Goal: Task Accomplishment & Management: Use online tool/utility

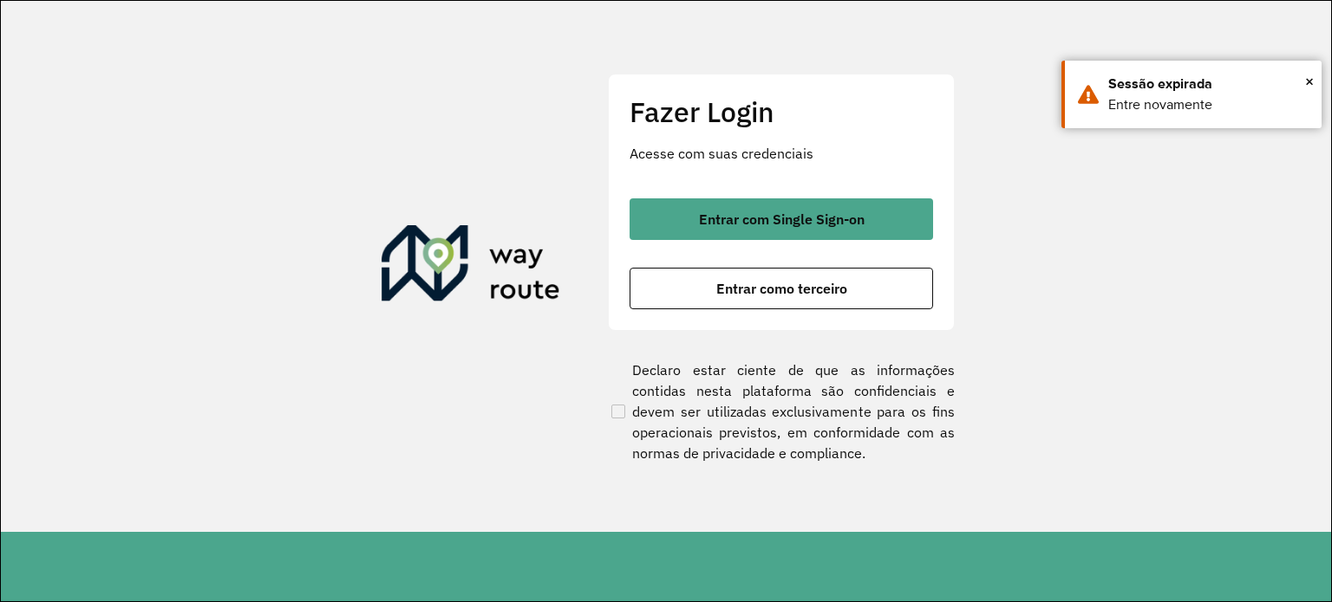
click at [784, 287] on span "Entrar como terceiro" at bounding box center [781, 289] width 131 height 14
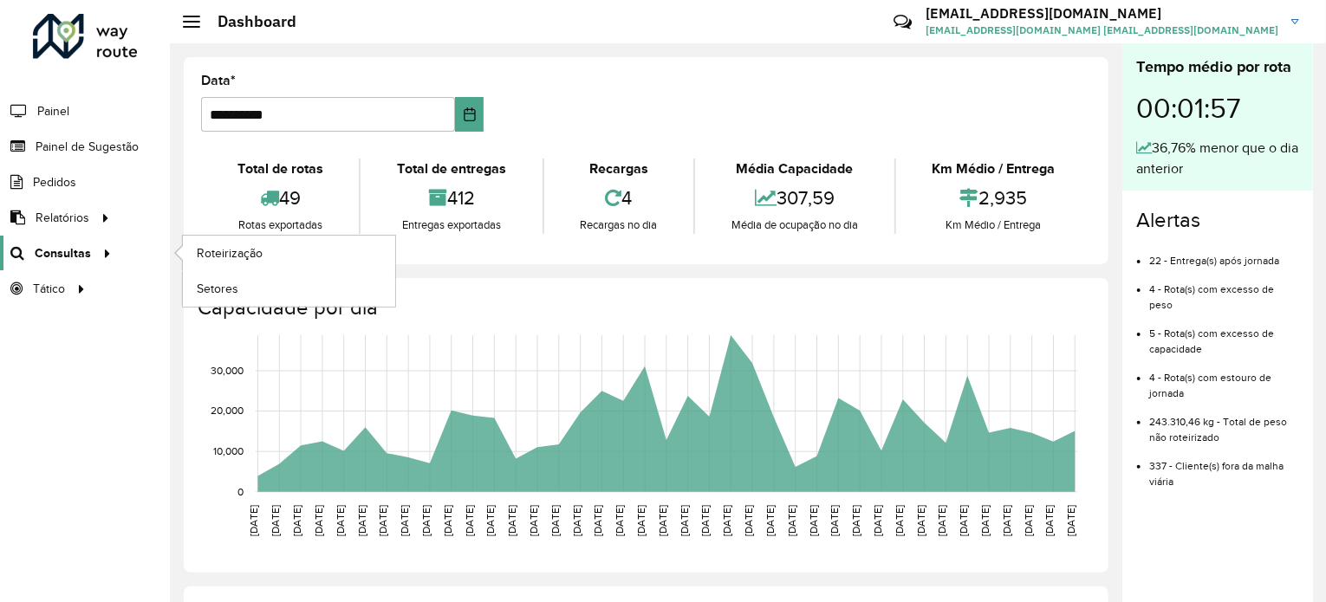
click at [91, 249] on div at bounding box center [104, 253] width 26 height 18
click at [221, 252] on span "Roteirização" at bounding box center [232, 253] width 70 height 18
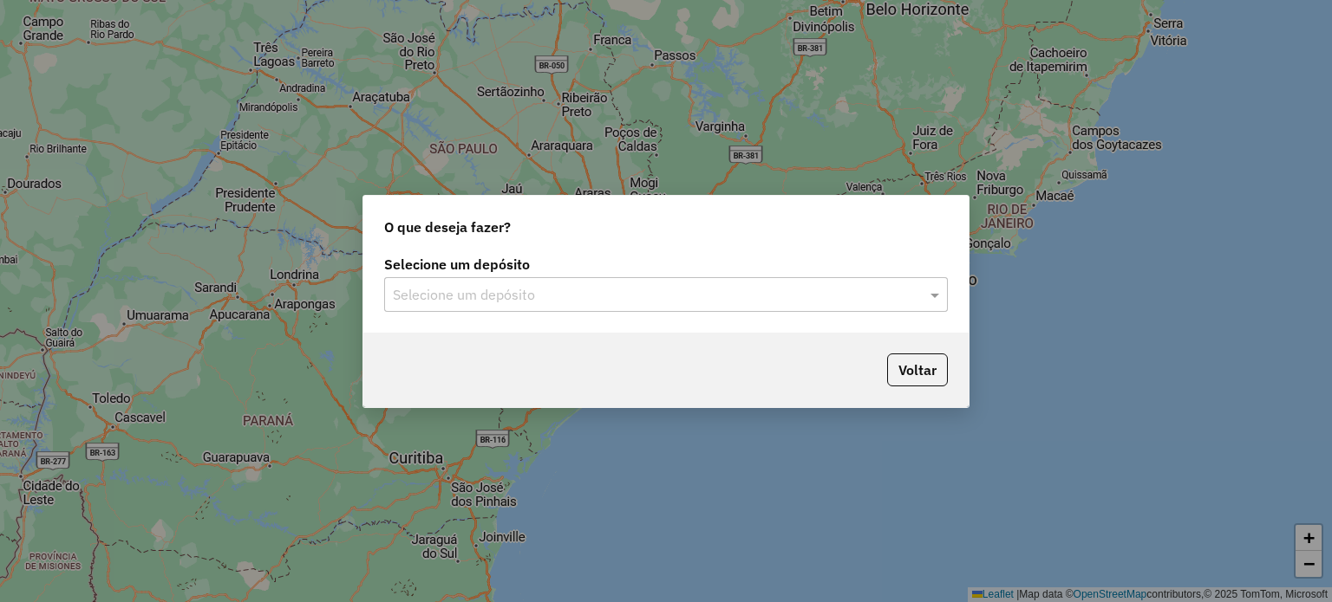
click at [679, 285] on input "text" at bounding box center [648, 295] width 511 height 21
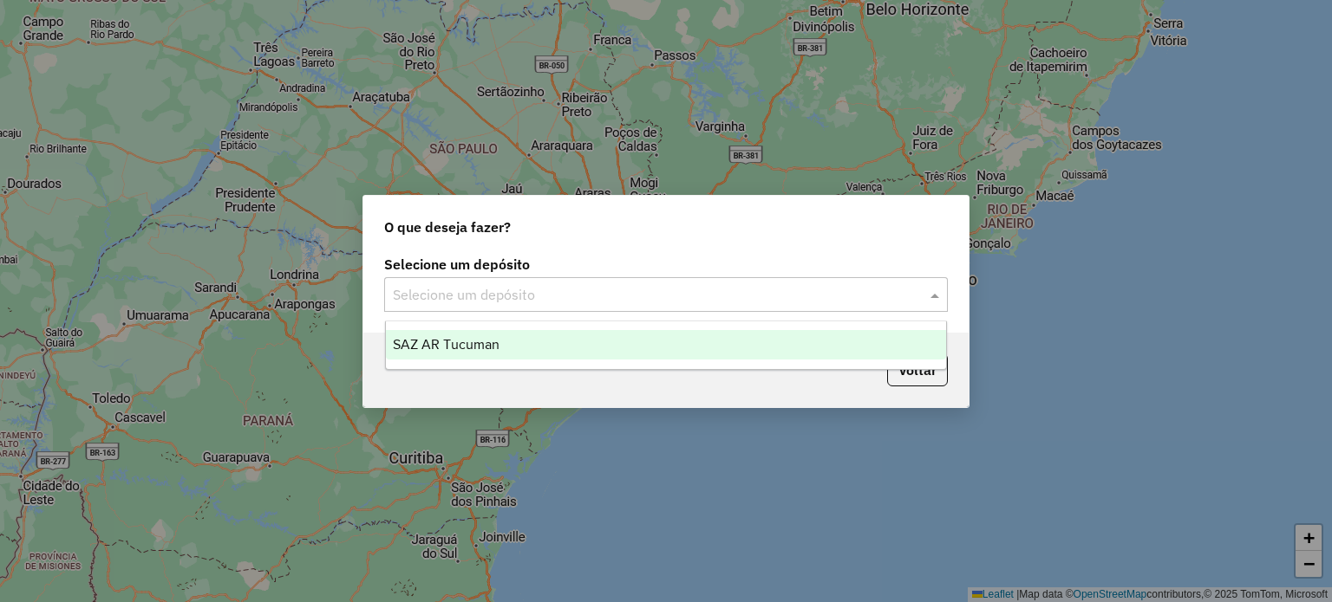
click at [506, 352] on div "SAZ AR Tucuman" at bounding box center [666, 344] width 561 height 29
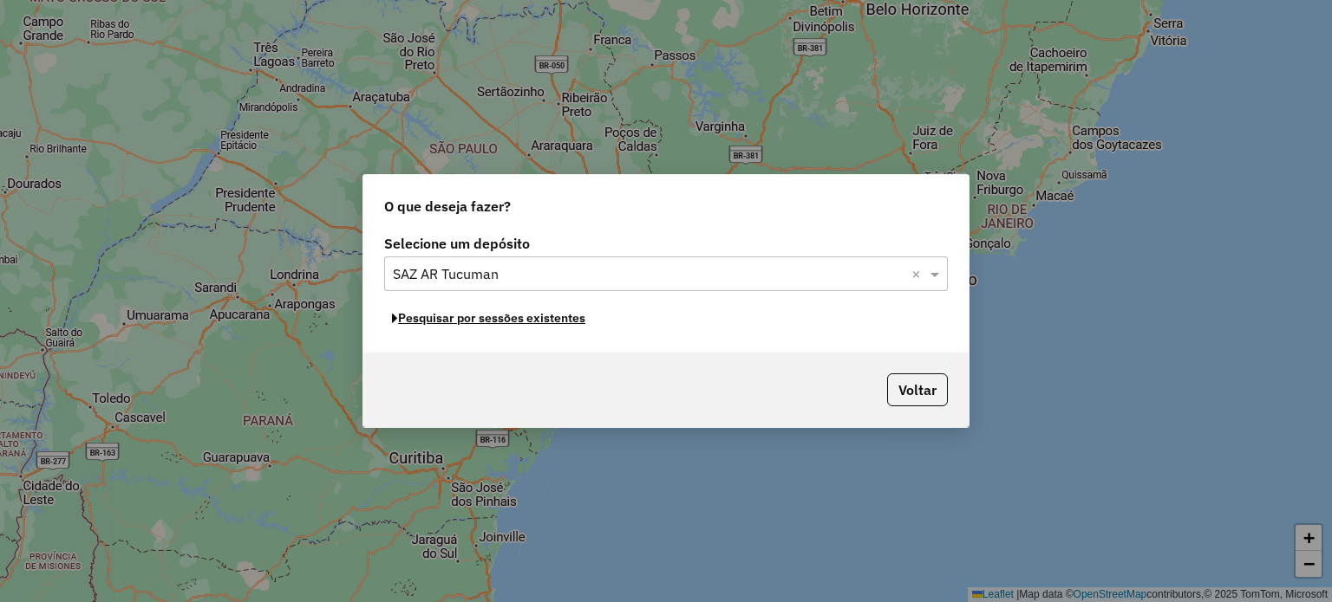
click at [540, 325] on button "Pesquisar por sessões existentes" at bounding box center [488, 318] width 209 height 27
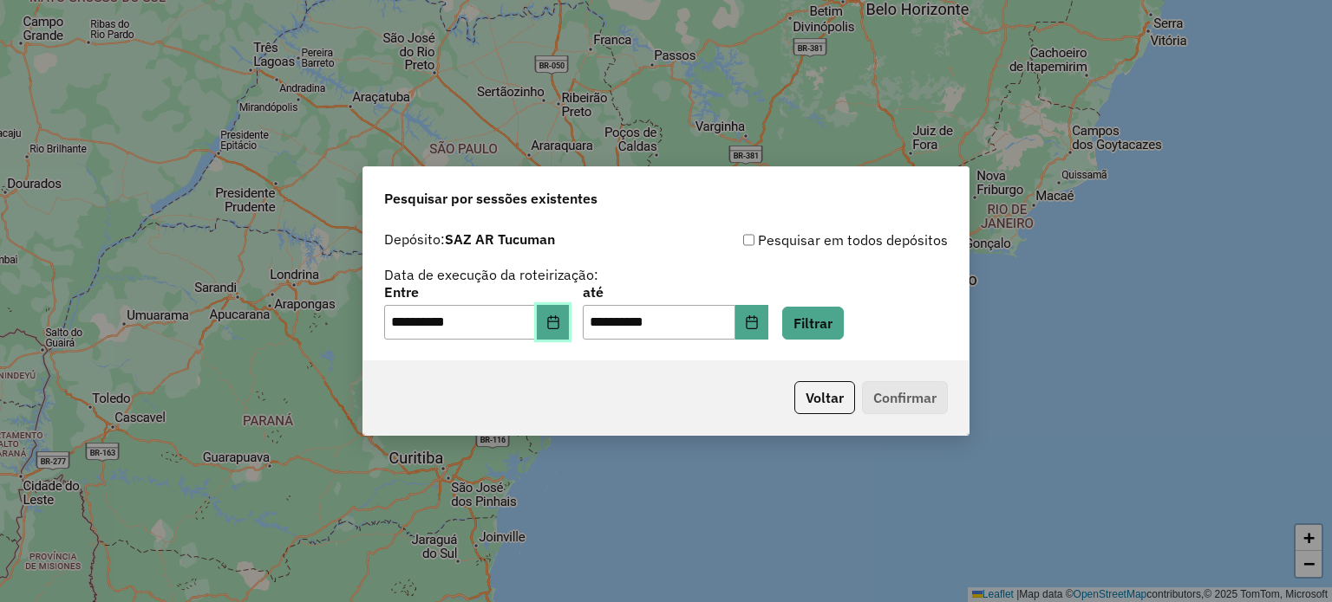
click at [555, 327] on button "Choose Date" at bounding box center [553, 322] width 33 height 35
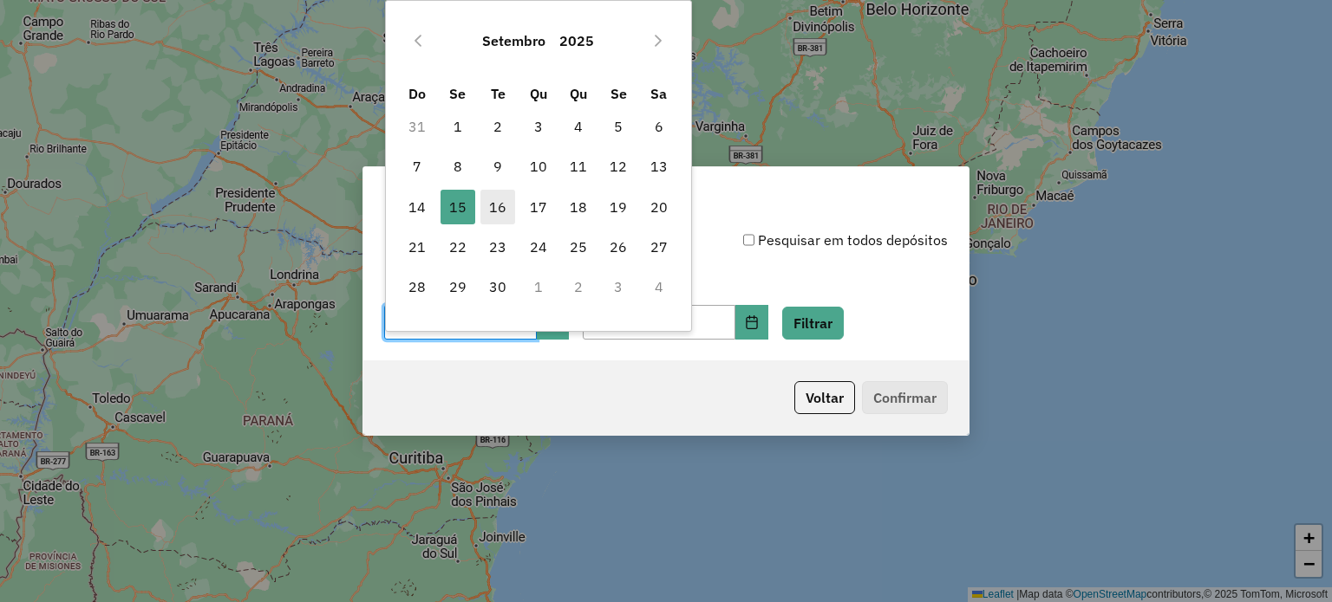
click at [499, 214] on span "16" at bounding box center [497, 207] width 35 height 35
type input "**********"
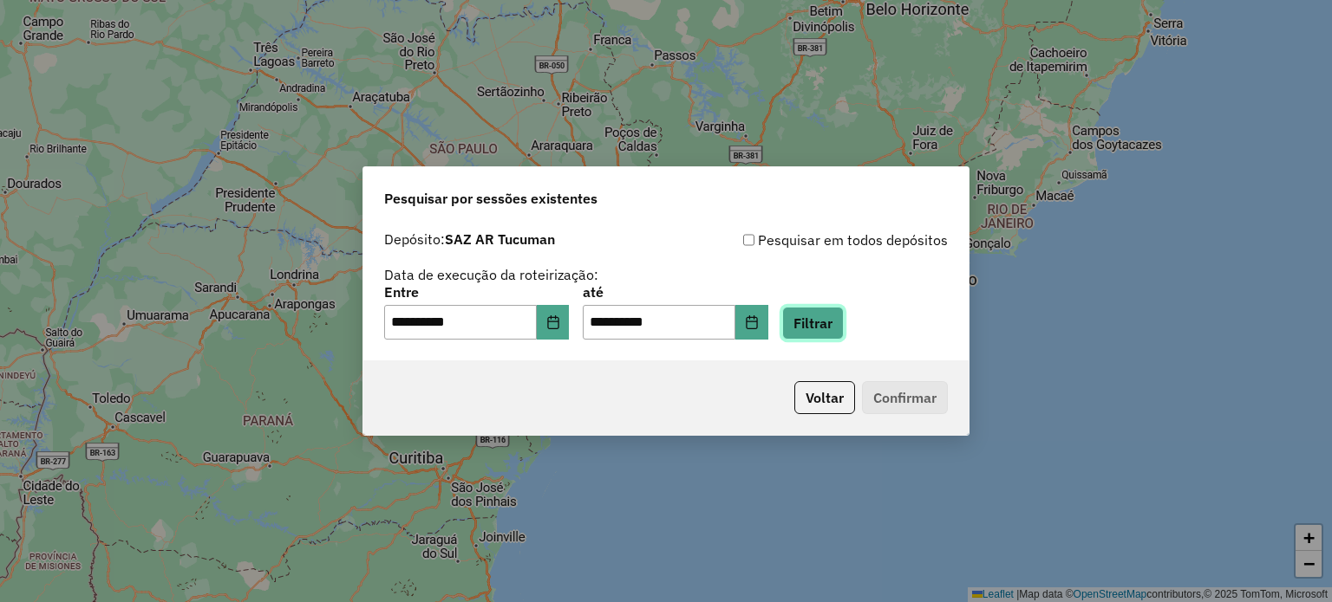
click at [810, 334] on button "Filtrar" at bounding box center [813, 323] width 62 height 33
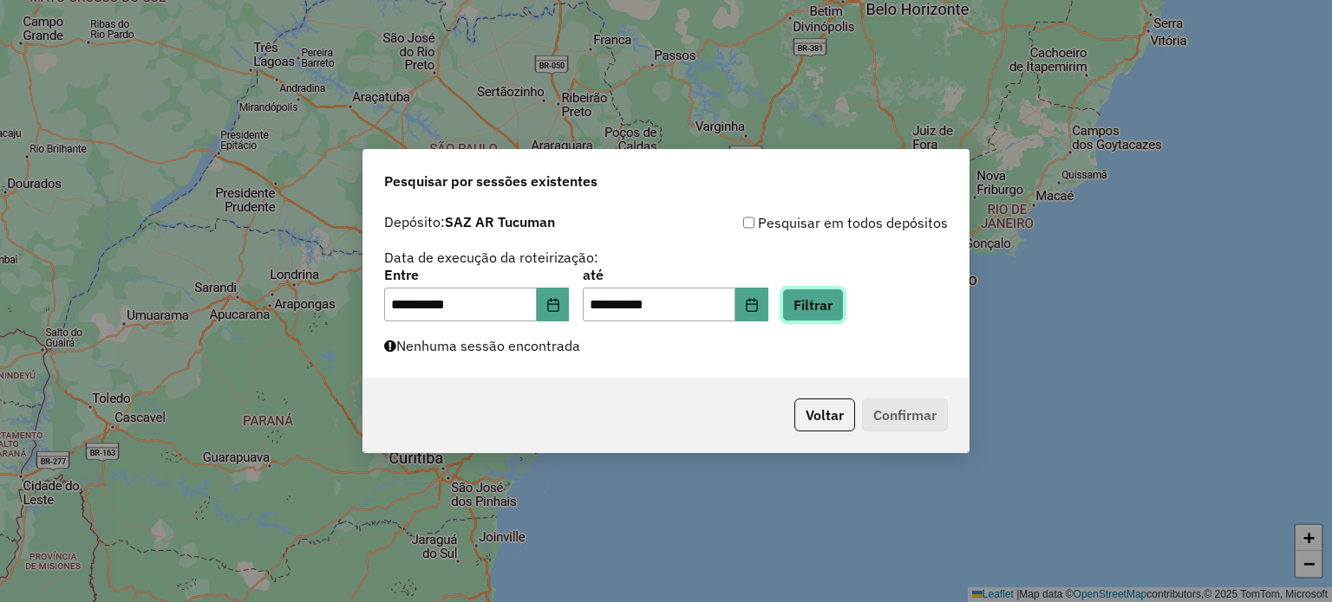
click at [817, 304] on button "Filtrar" at bounding box center [813, 305] width 62 height 33
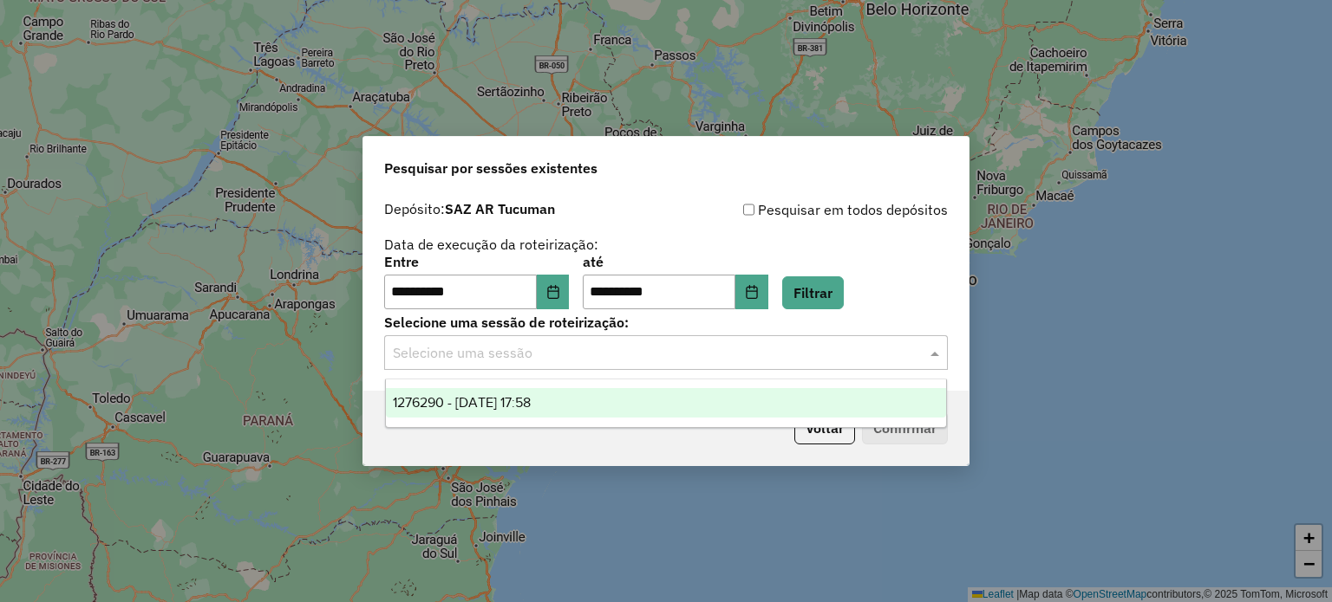
click at [635, 346] on input "text" at bounding box center [648, 353] width 511 height 21
click at [632, 396] on div "1276290 - 16/09/2025 17:58" at bounding box center [666, 402] width 561 height 29
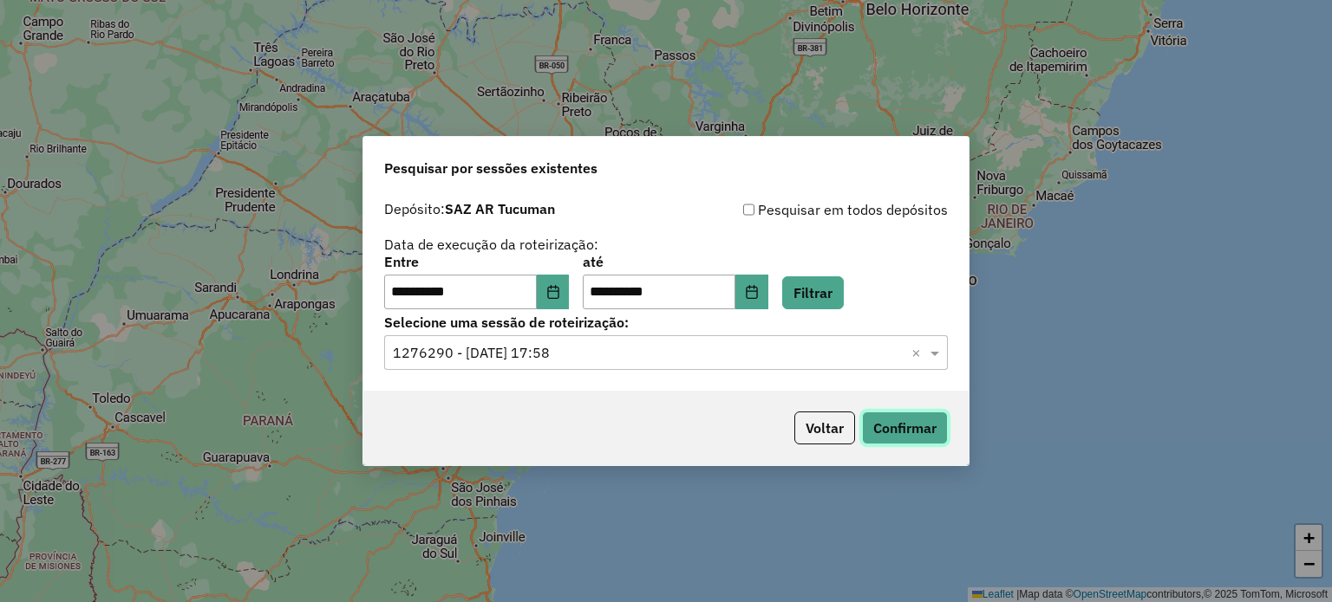
click at [925, 429] on button "Confirmar" at bounding box center [905, 428] width 86 height 33
